Goal: Find specific page/section: Locate a particular part of the current website

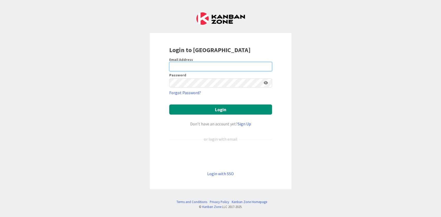
click at [221, 69] on input "email" at bounding box center [220, 66] width 103 height 9
type input "[EMAIL_ADDRESS][PERSON_NAME][DOMAIN_NAME]"
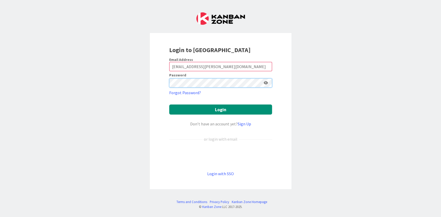
click at [169, 105] on button "Login" at bounding box center [220, 110] width 103 height 10
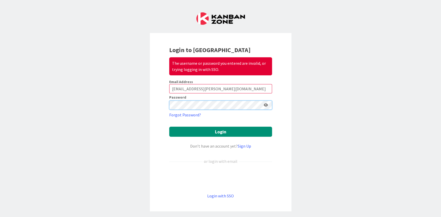
click at [169, 127] on button "Login" at bounding box center [220, 132] width 103 height 10
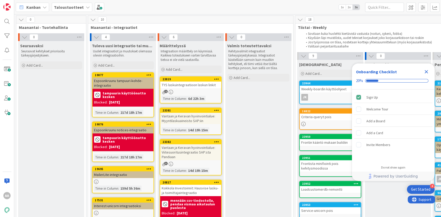
click at [427, 69] on icon "Close Checklist" at bounding box center [426, 72] width 6 height 6
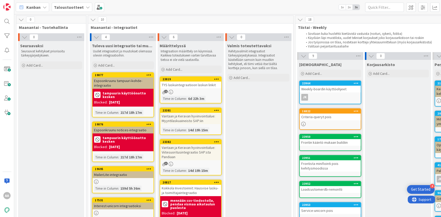
click at [75, 9] on b "Taloustuotteet" at bounding box center [69, 7] width 30 height 5
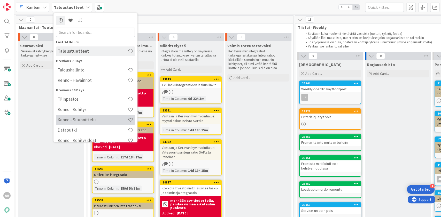
click at [91, 118] on h4 "Kenno - Suunnittelu" at bounding box center [93, 119] width 70 height 5
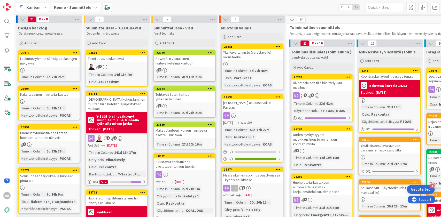
click at [90, 9] on div "Kenno - Suunnittelu" at bounding box center [76, 7] width 48 height 9
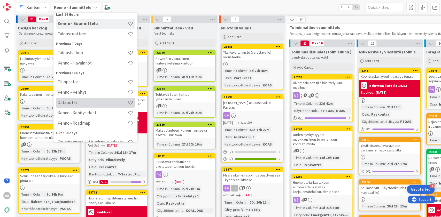
scroll to position [34, 0]
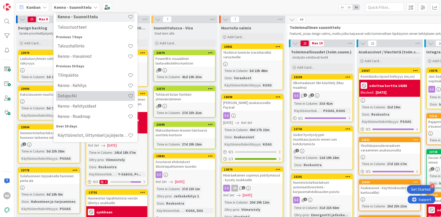
click at [93, 94] on h4 "Dataputki" at bounding box center [93, 95] width 70 height 5
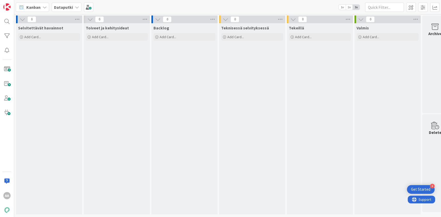
click at [78, 7] on div "Dataputki" at bounding box center [67, 7] width 30 height 9
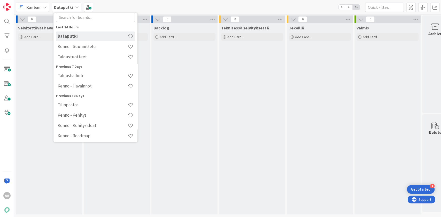
scroll to position [8, 0]
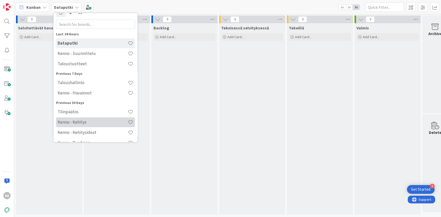
click at [91, 124] on h4 "Kenno - Kehitys" at bounding box center [93, 122] width 70 height 5
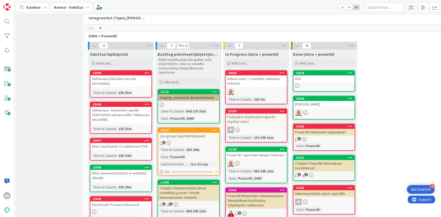
scroll to position [207, 0]
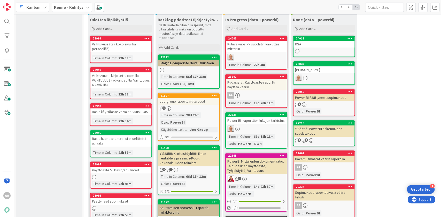
click at [252, 82] on div "Pudasjärvi: Käyttoaste-raportti näyttää väärin" at bounding box center [256, 84] width 61 height 11
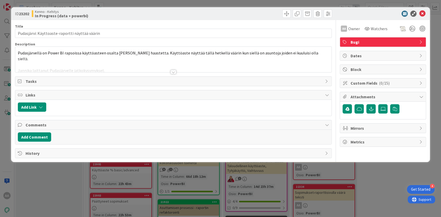
click at [174, 71] on div at bounding box center [174, 72] width 6 height 4
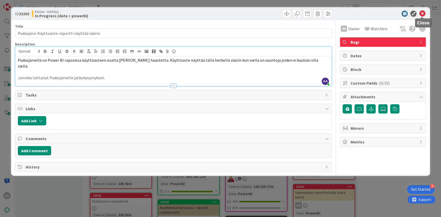
click at [423, 14] on icon at bounding box center [422, 14] width 6 height 6
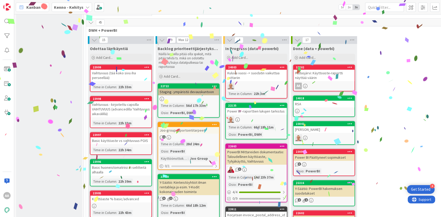
scroll to position [186, 0]
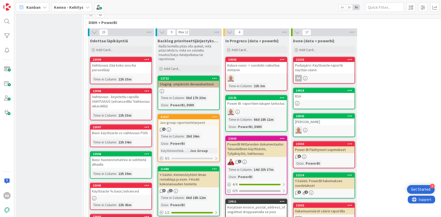
click at [258, 102] on div "Power BI -raporttien lukujen tarkistus" at bounding box center [256, 103] width 61 height 7
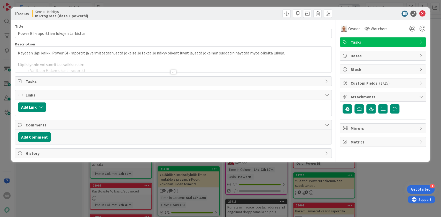
click at [175, 71] on div at bounding box center [174, 72] width 6 height 4
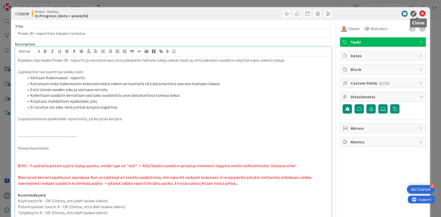
click at [419, 14] on icon at bounding box center [422, 14] width 6 height 6
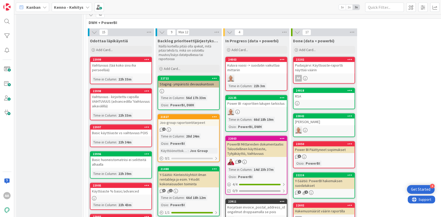
click at [266, 66] on div "Kuluva vuosi -> suodatin vaikuttaa mittariin" at bounding box center [256, 67] width 61 height 11
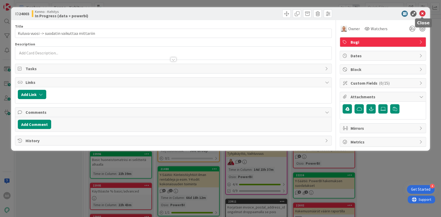
click at [421, 13] on icon at bounding box center [422, 14] width 6 height 6
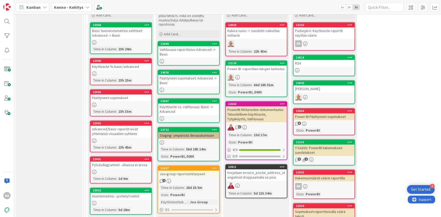
scroll to position [186, 0]
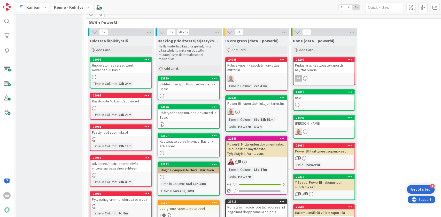
click at [132, 100] on div "Käyttöaste % basic/advanced" at bounding box center [120, 101] width 61 height 7
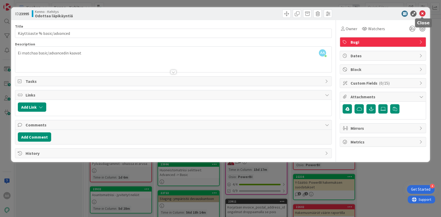
click at [420, 14] on icon at bounding box center [422, 14] width 6 height 6
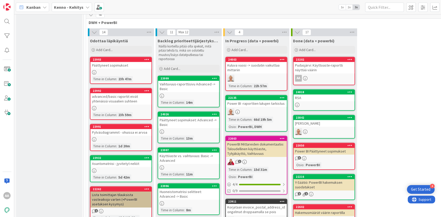
click at [123, 64] on div "Päättyneet sopimukset" at bounding box center [120, 65] width 61 height 7
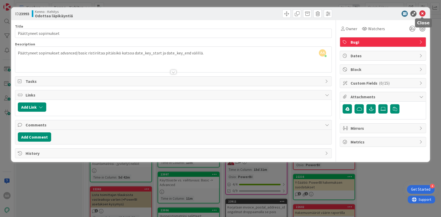
click at [424, 13] on icon at bounding box center [422, 14] width 6 height 6
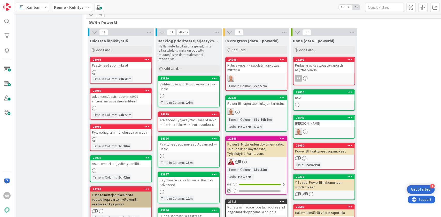
click at [112, 65] on div "Päättyneet sopimukset" at bounding box center [120, 65] width 61 height 7
